Goal: Task Accomplishment & Management: Manage account settings

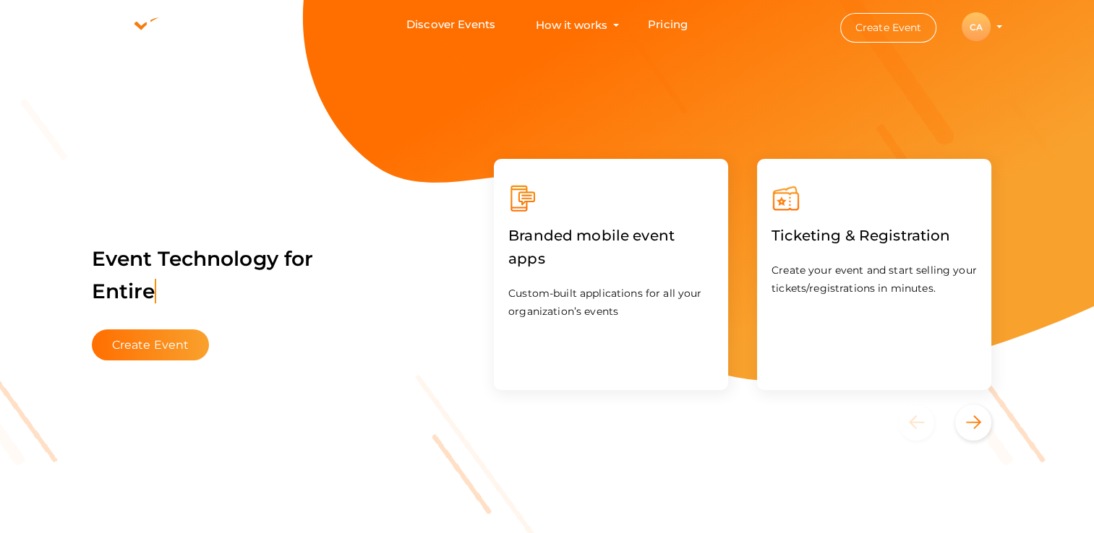
click at [976, 22] on div "CA" at bounding box center [975, 26] width 29 height 29
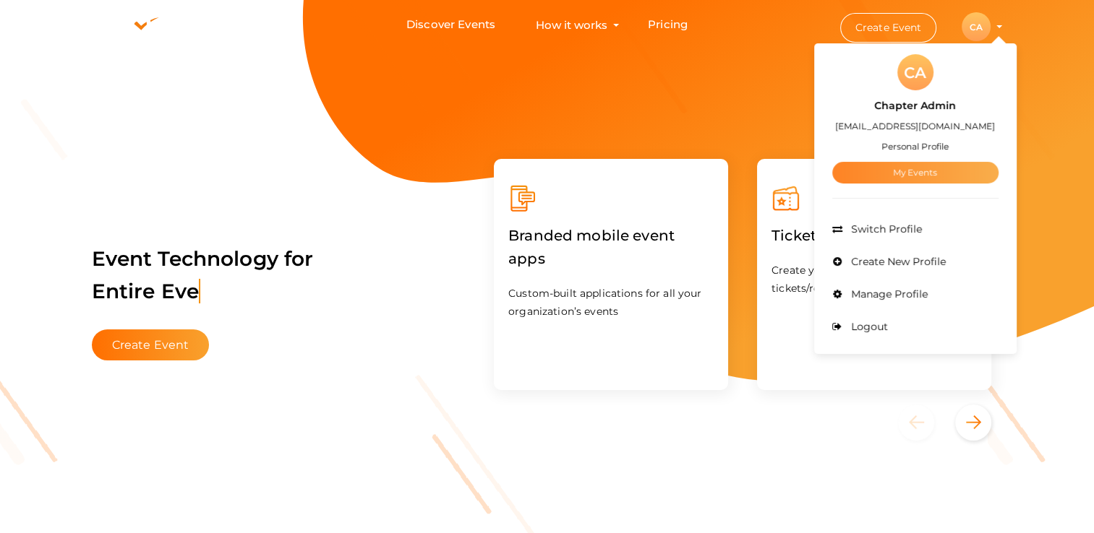
click at [902, 173] on link "My Events" at bounding box center [915, 173] width 166 height 22
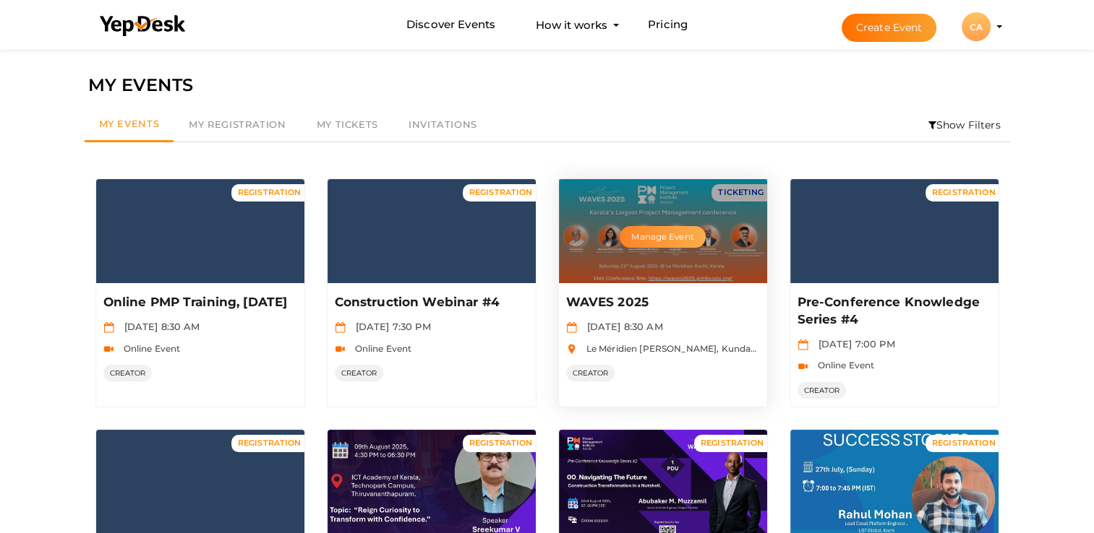
click at [687, 238] on button "Manage Event" at bounding box center [662, 237] width 85 height 22
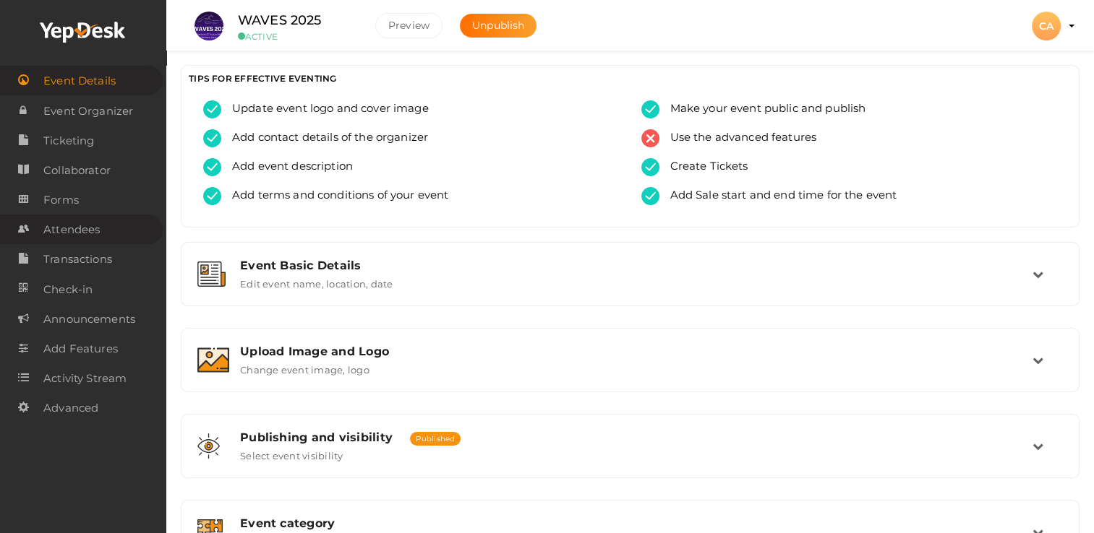
click at [90, 227] on span "Attendees" at bounding box center [71, 229] width 56 height 29
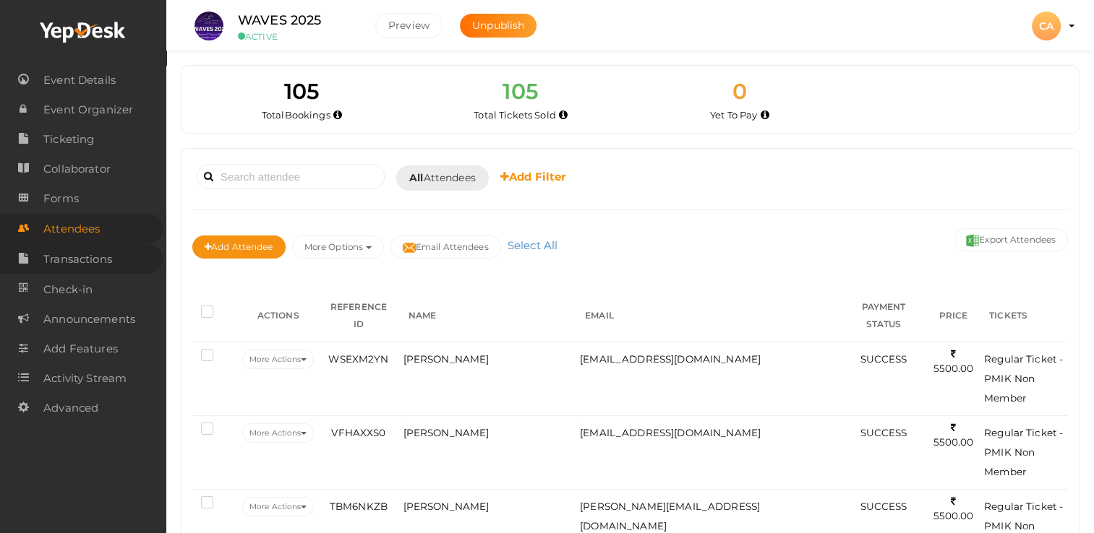
click at [90, 260] on span "Transactions" at bounding box center [77, 259] width 69 height 29
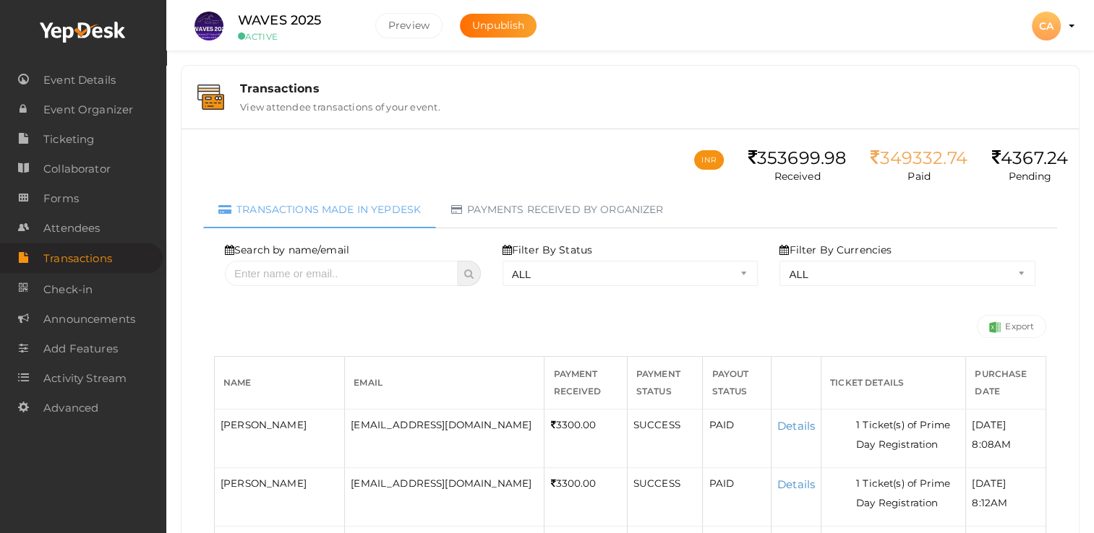
click at [1048, 25] on div "CA" at bounding box center [1046, 26] width 29 height 29
